Goal: Use online tool/utility: Utilize a website feature to perform a specific function

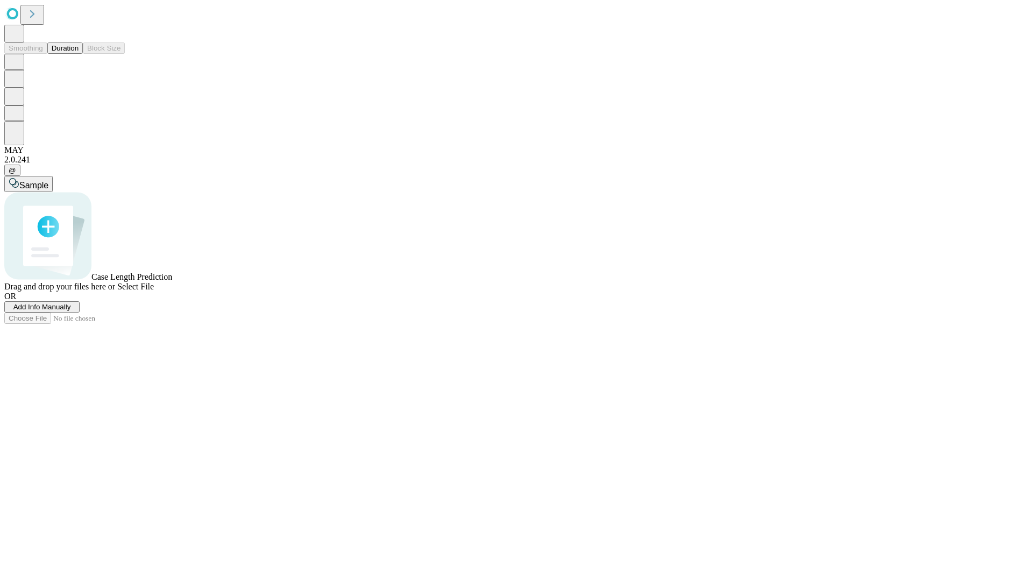
click at [154, 291] on span "Select File" at bounding box center [135, 286] width 37 height 9
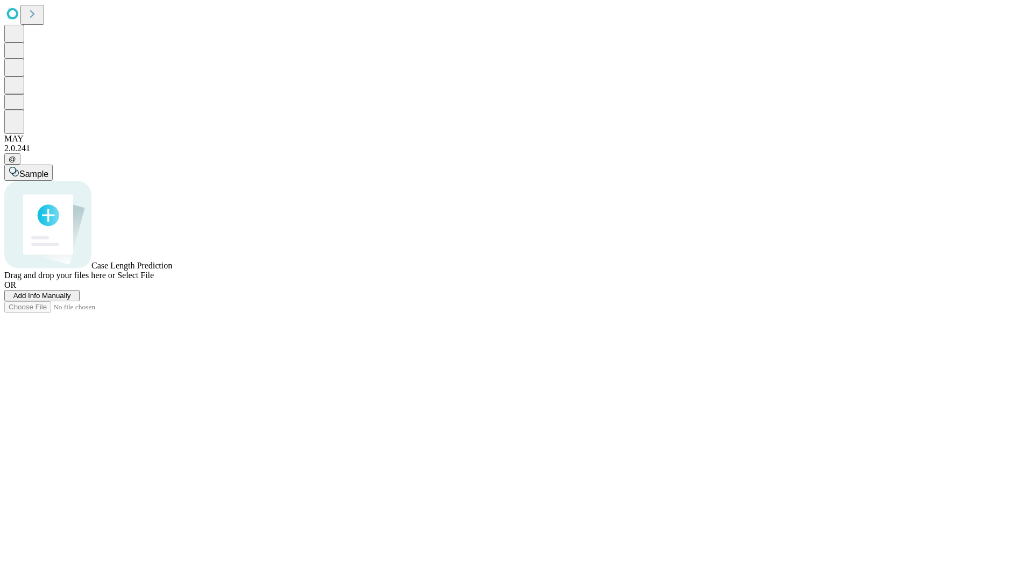
click at [154, 280] on span "Select File" at bounding box center [135, 275] width 37 height 9
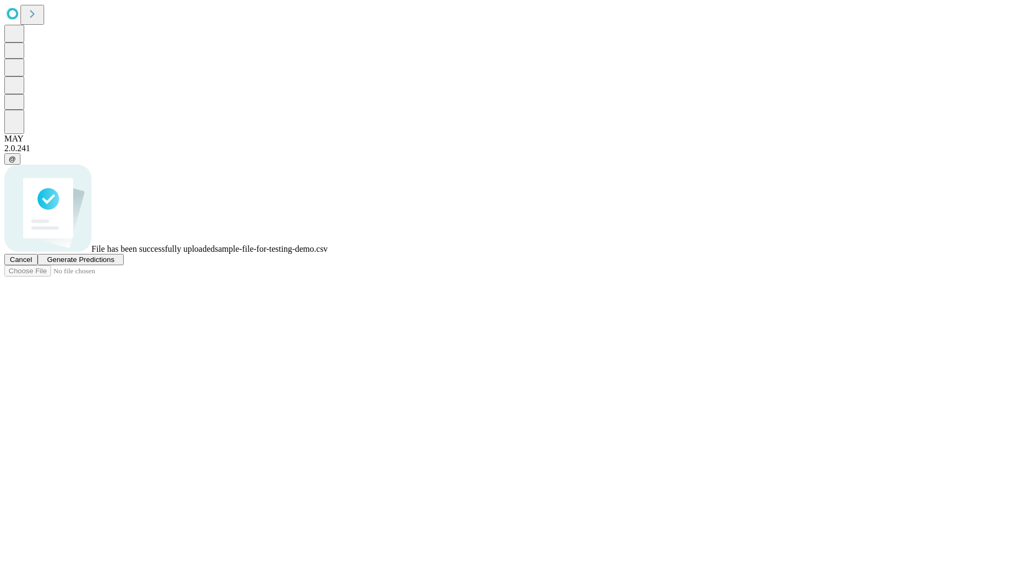
click at [114, 264] on span "Generate Predictions" at bounding box center [80, 259] width 67 height 8
